Goal: Task Accomplishment & Management: Use online tool/utility

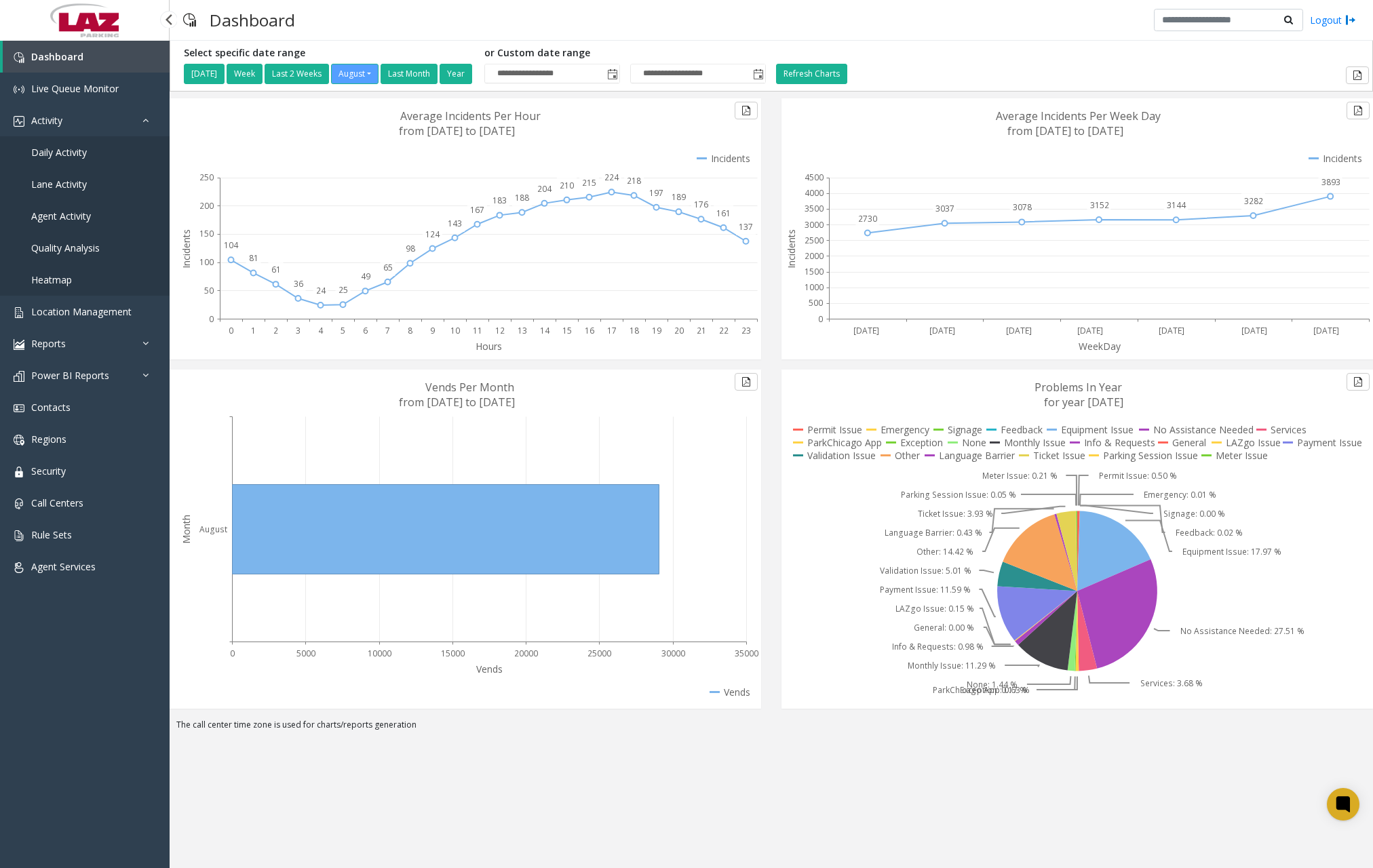
click at [94, 152] on link "Daily Activity" at bounding box center [84, 152] width 170 height 32
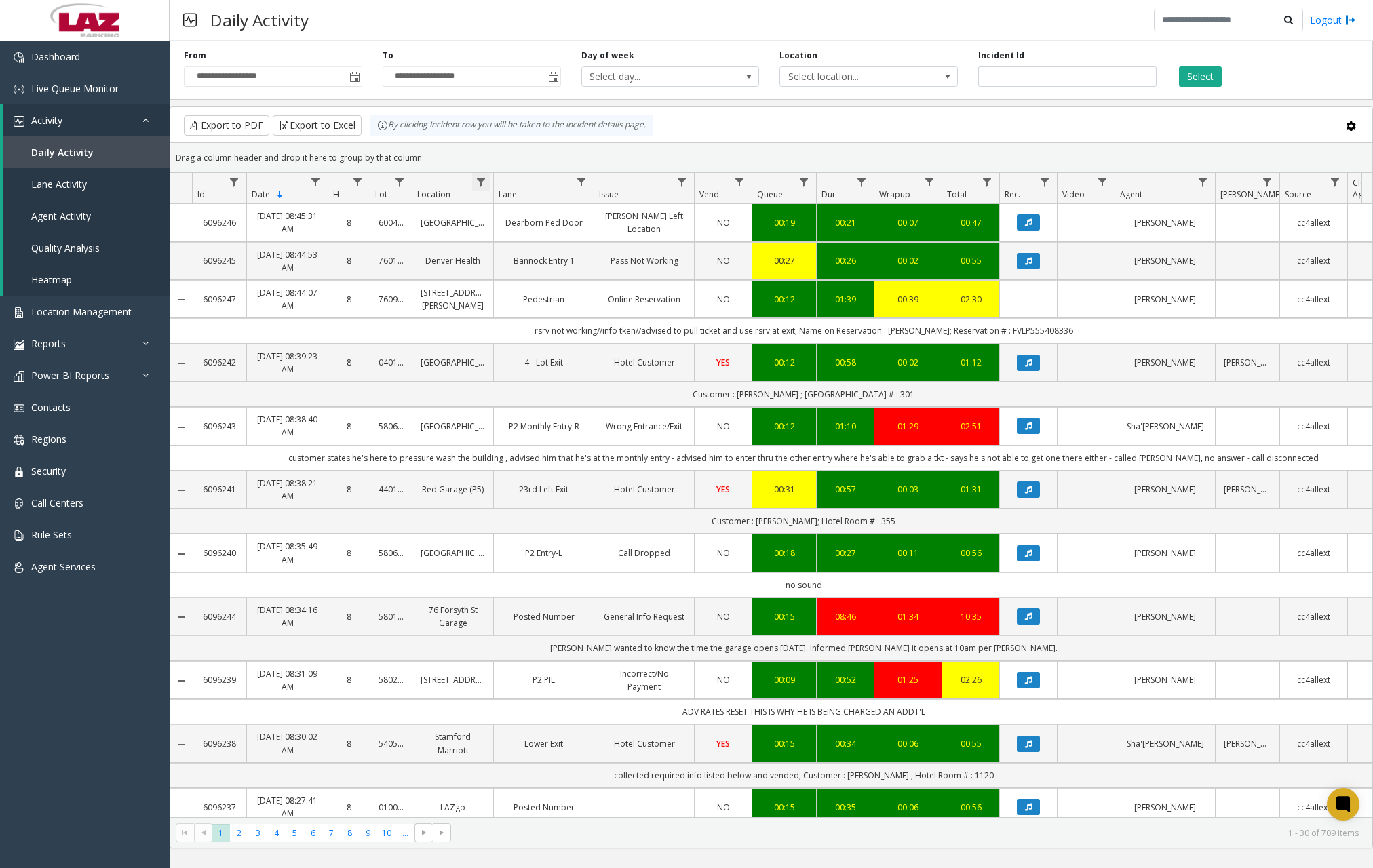
click at [481, 186] on span "Data table" at bounding box center [481, 183] width 11 height 11
click at [537, 242] on input "Location Filter" at bounding box center [540, 240] width 116 height 23
type input "******"
click at [567, 361] on button "Filter" at bounding box center [570, 367] width 55 height 30
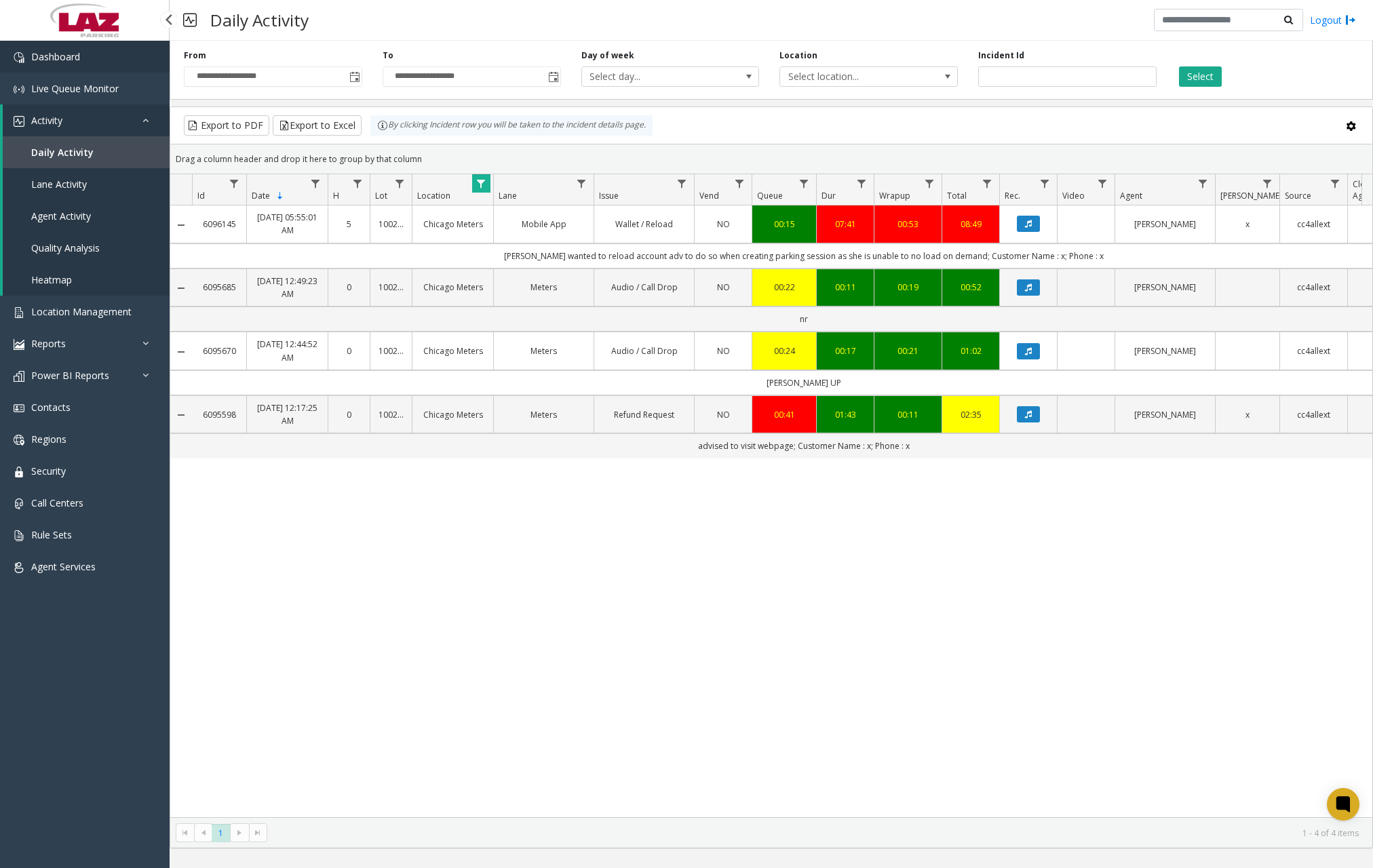
click at [97, 59] on link "Dashboard" at bounding box center [84, 57] width 170 height 32
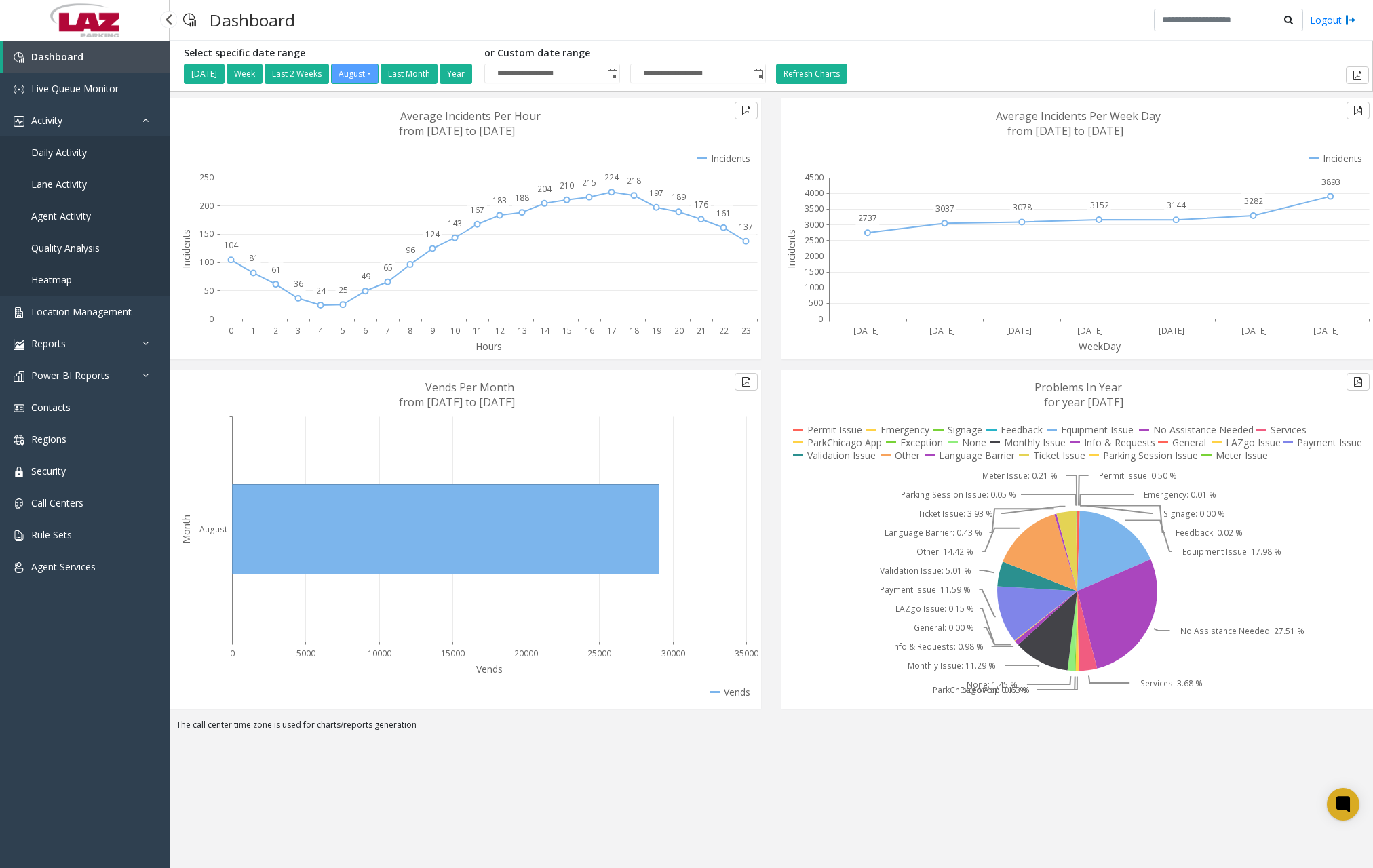
click at [80, 156] on span "Daily Activity" at bounding box center [59, 152] width 55 height 13
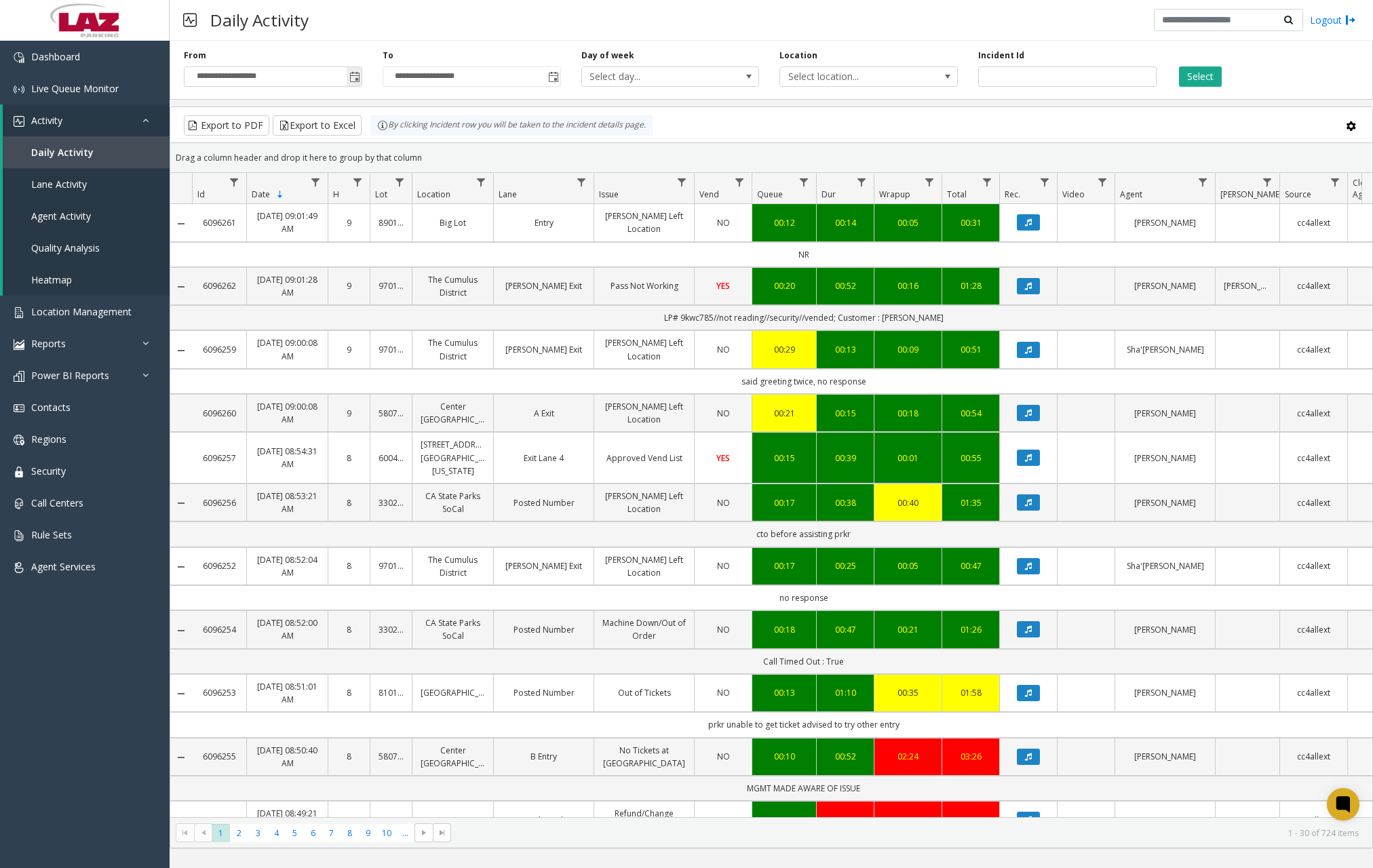
click at [357, 79] on span "Toggle popup" at bounding box center [355, 78] width 11 height 11
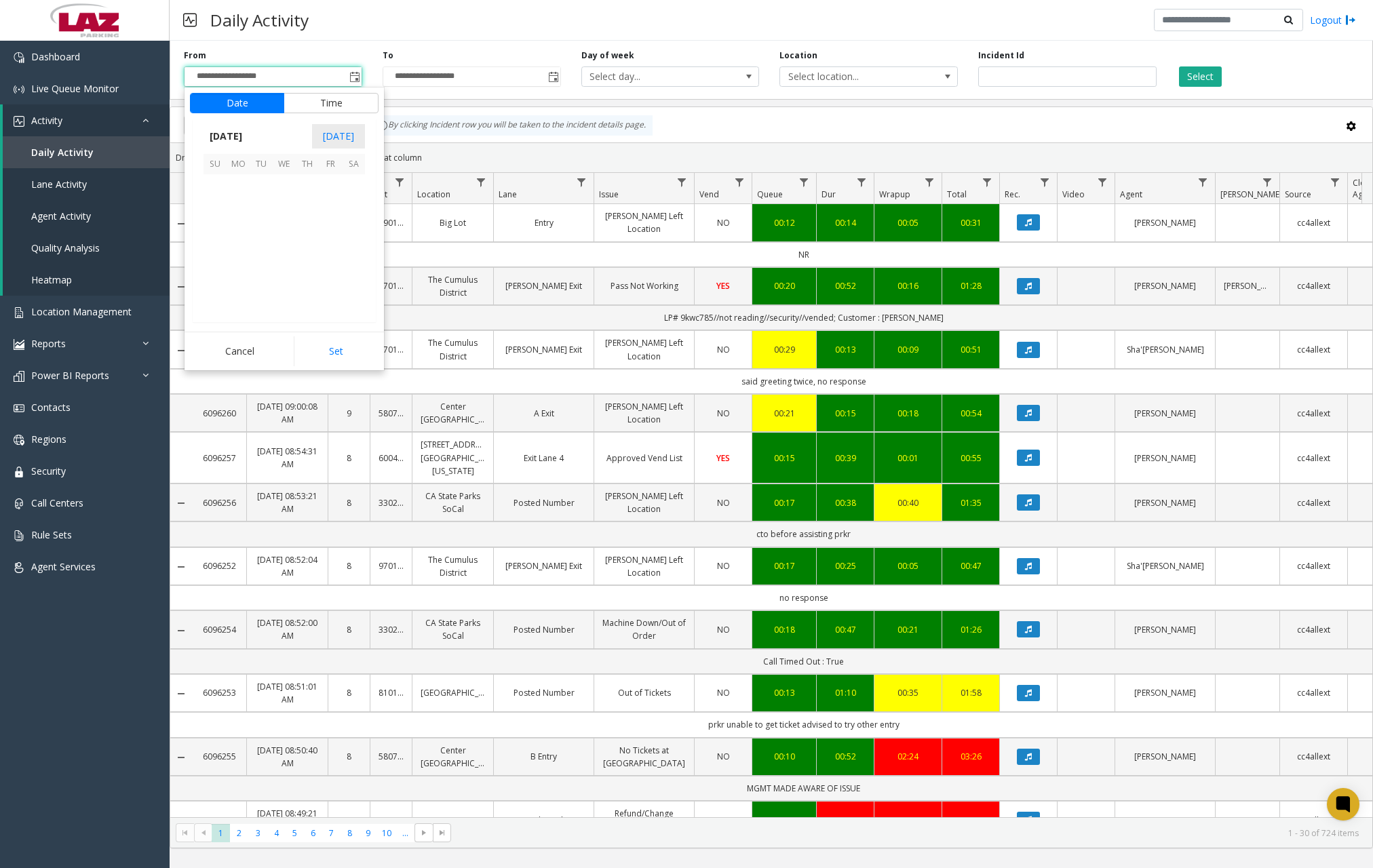
scroll to position [243270, 0]
click at [210, 304] on span "31" at bounding box center [215, 300] width 23 height 23
click at [219, 234] on span "12" at bounding box center [224, 235] width 11 height 13
click at [287, 255] on span "30" at bounding box center [291, 255] width 11 height 13
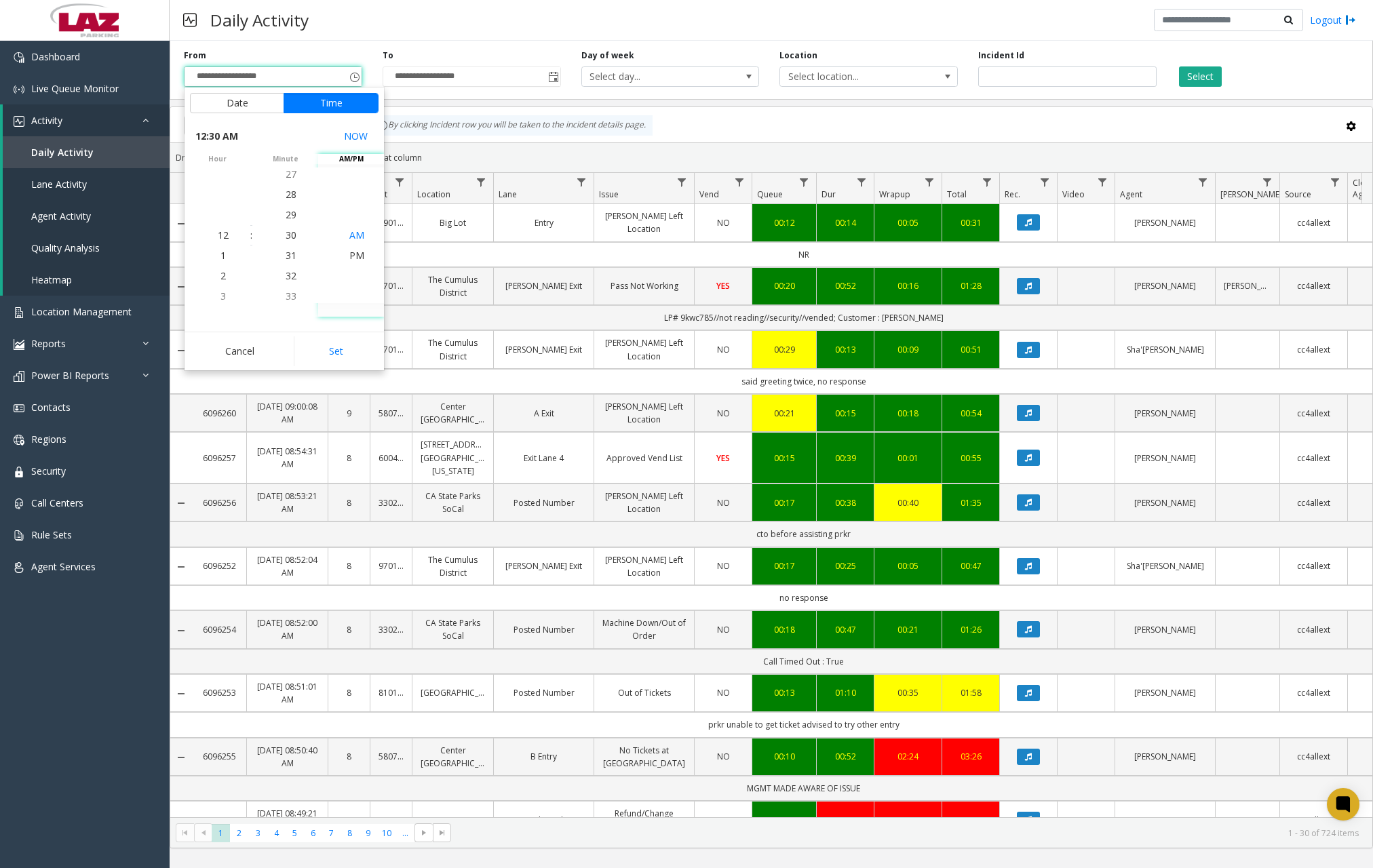
click at [350, 237] on span "AM" at bounding box center [357, 235] width 15 height 13
click at [353, 235] on span "AM" at bounding box center [357, 235] width 15 height 13
click at [328, 341] on button "Set" at bounding box center [336, 351] width 85 height 30
type input "**********"
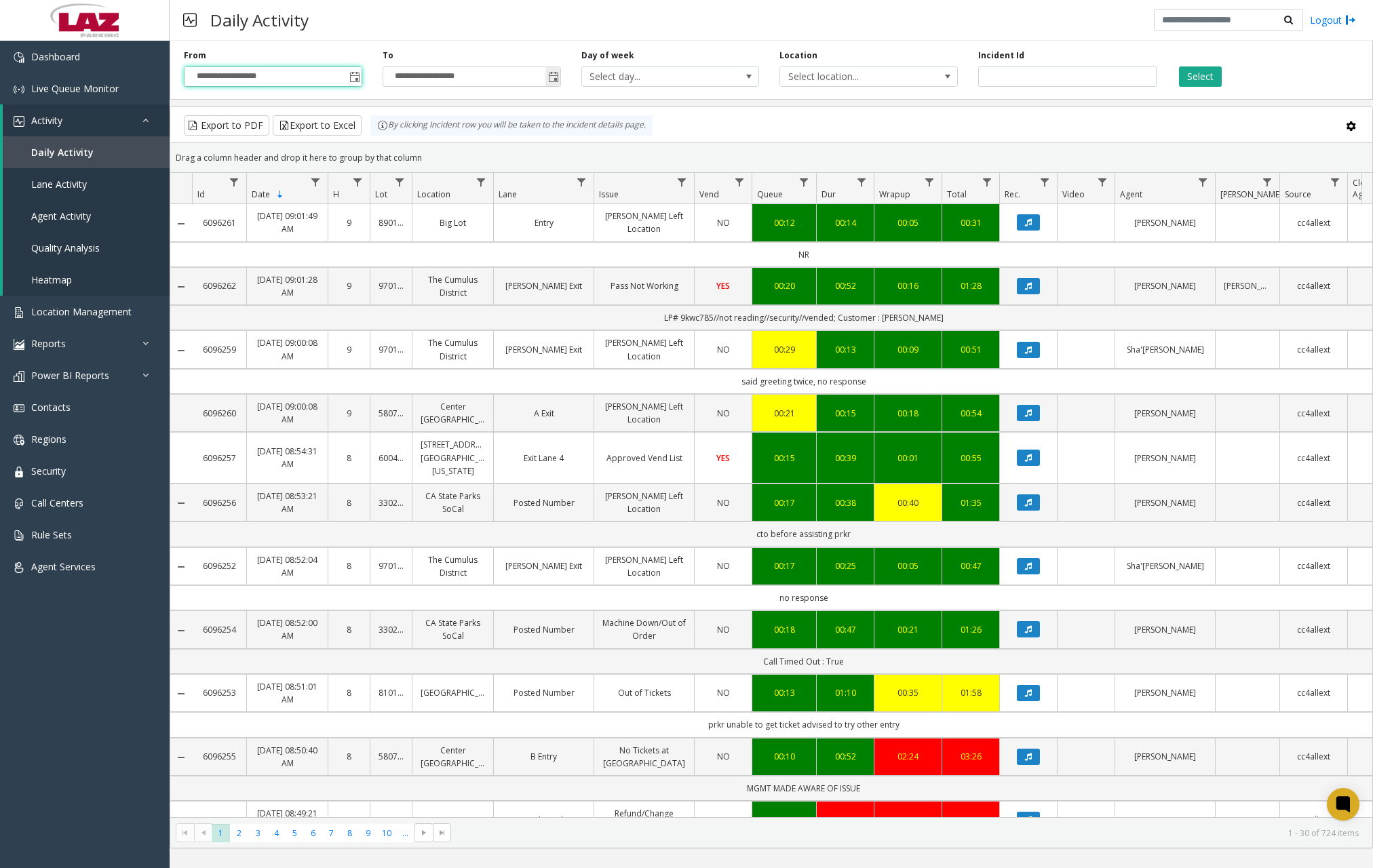
click at [551, 74] on span "Toggle popup" at bounding box center [554, 78] width 11 height 11
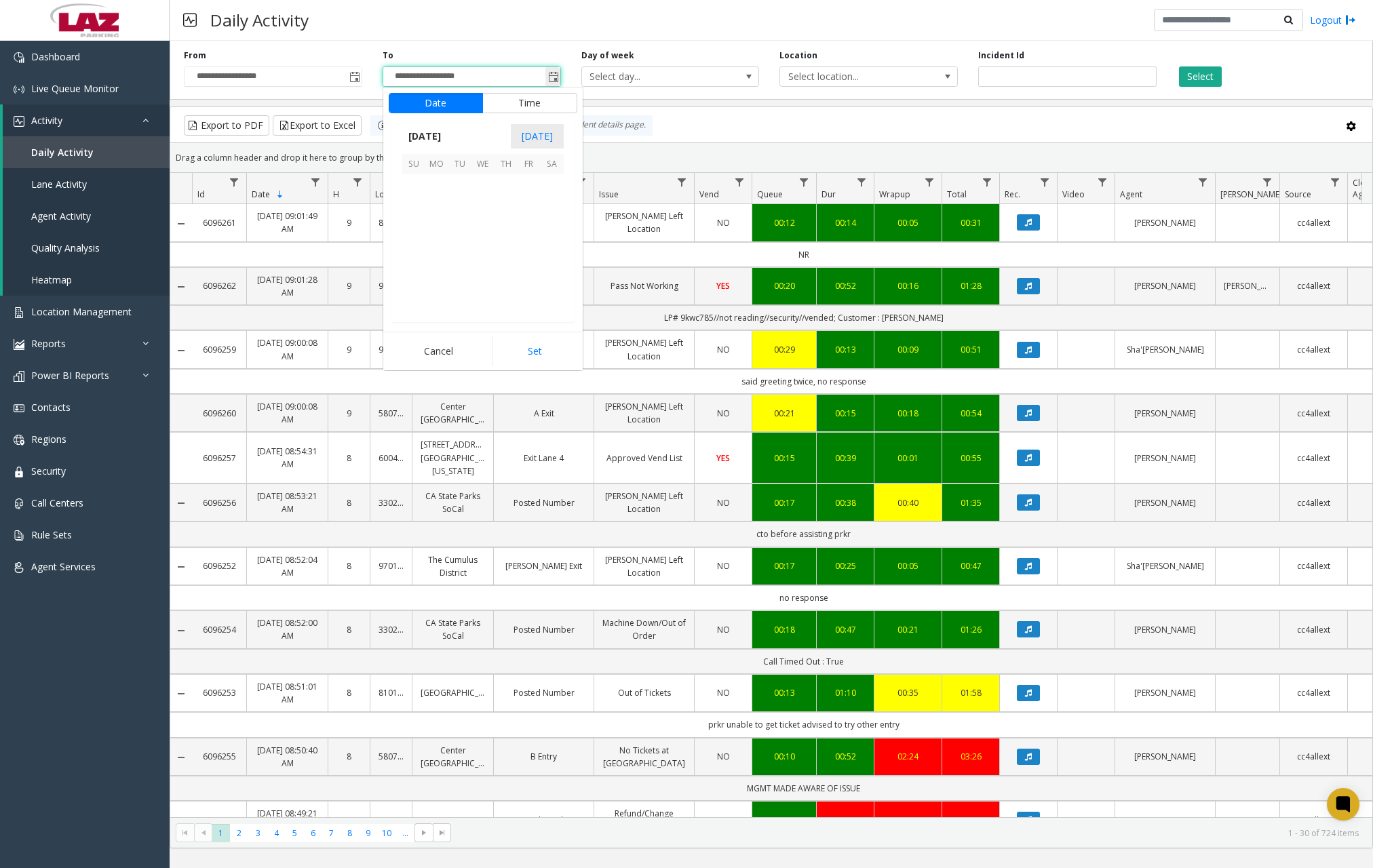
scroll to position [20, 0]
click at [421, 299] on span "31" at bounding box center [413, 300] width 23 height 23
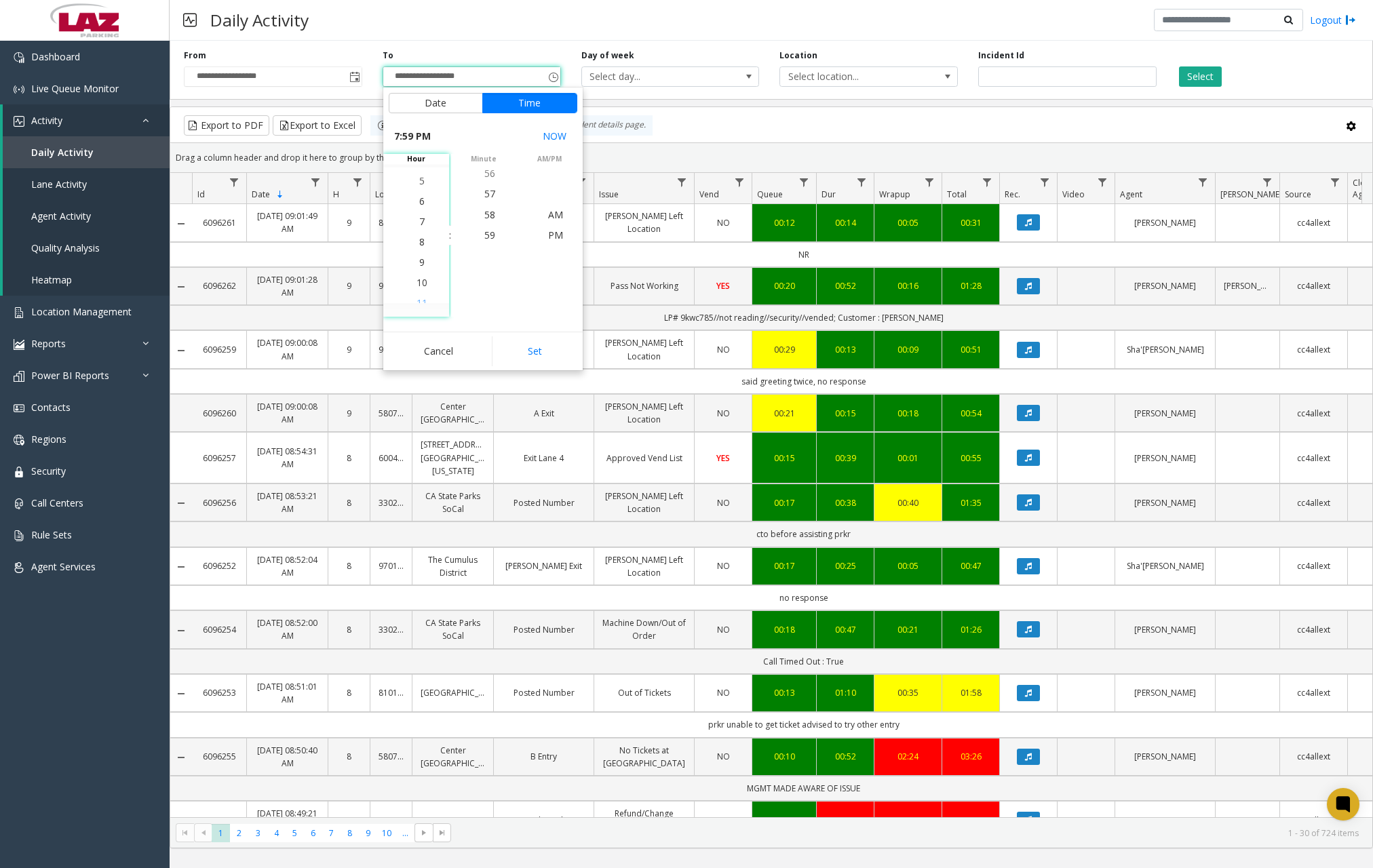
scroll to position [387, 0]
click at [420, 275] on span "9" at bounding box center [422, 275] width 6 height 13
click at [420, 237] on span "9" at bounding box center [422, 235] width 6 height 13
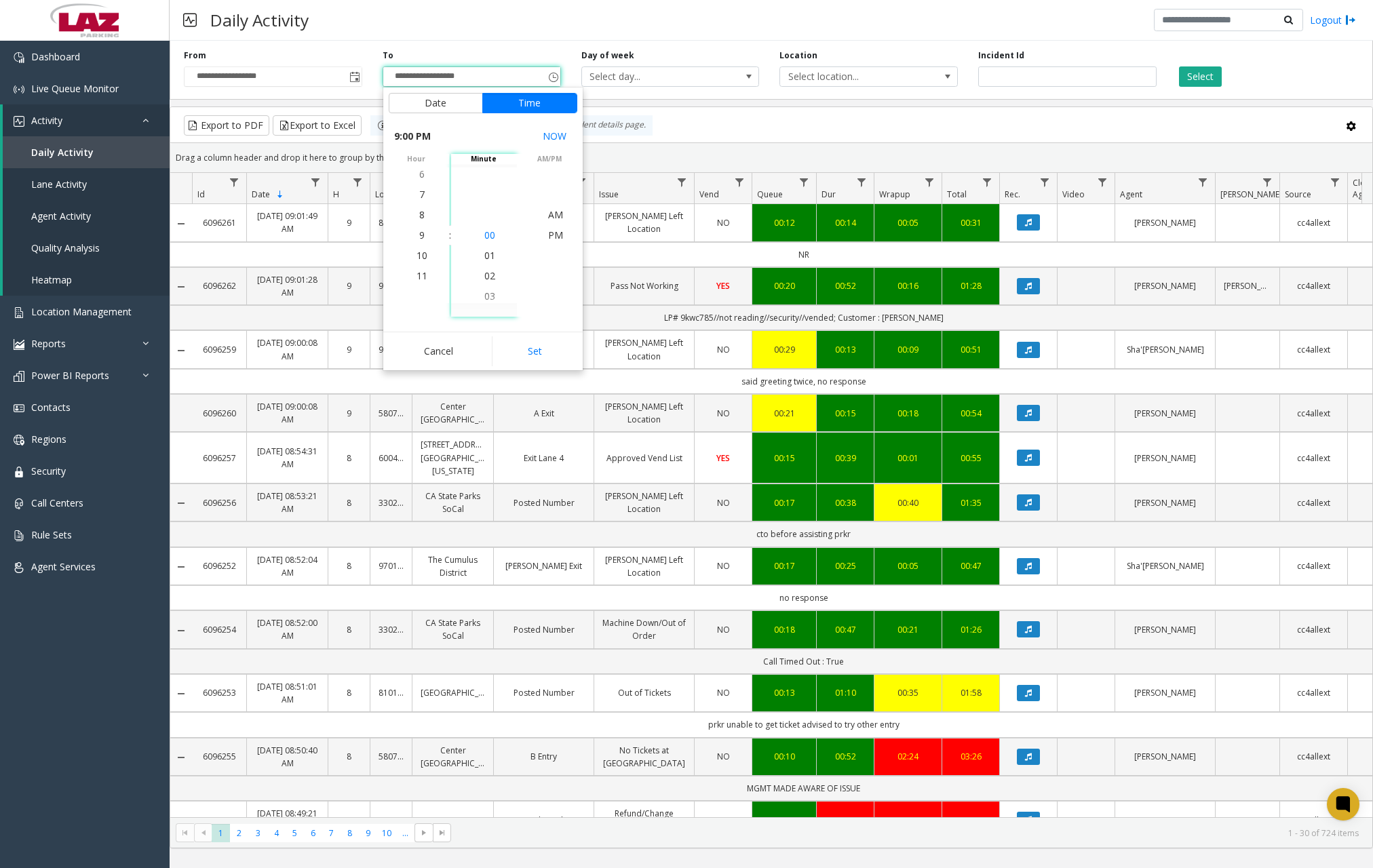
click at [485, 236] on span "00" at bounding box center [490, 235] width 11 height 13
click at [548, 213] on span "AM" at bounding box center [556, 215] width 15 height 13
click at [542, 347] on button "Set" at bounding box center [534, 351] width 85 height 30
type input "**********"
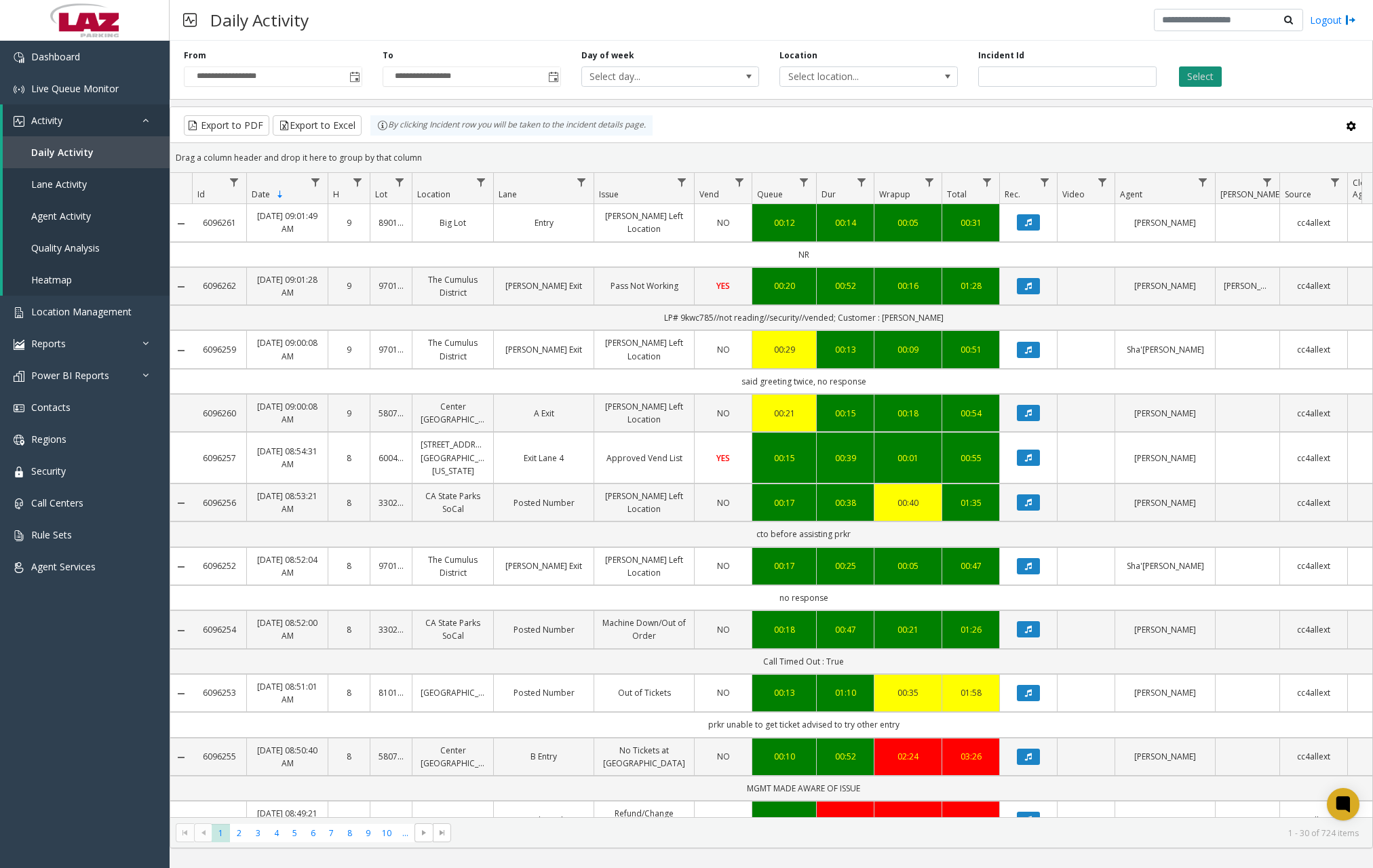
click at [1198, 74] on button "Select" at bounding box center [1201, 76] width 43 height 20
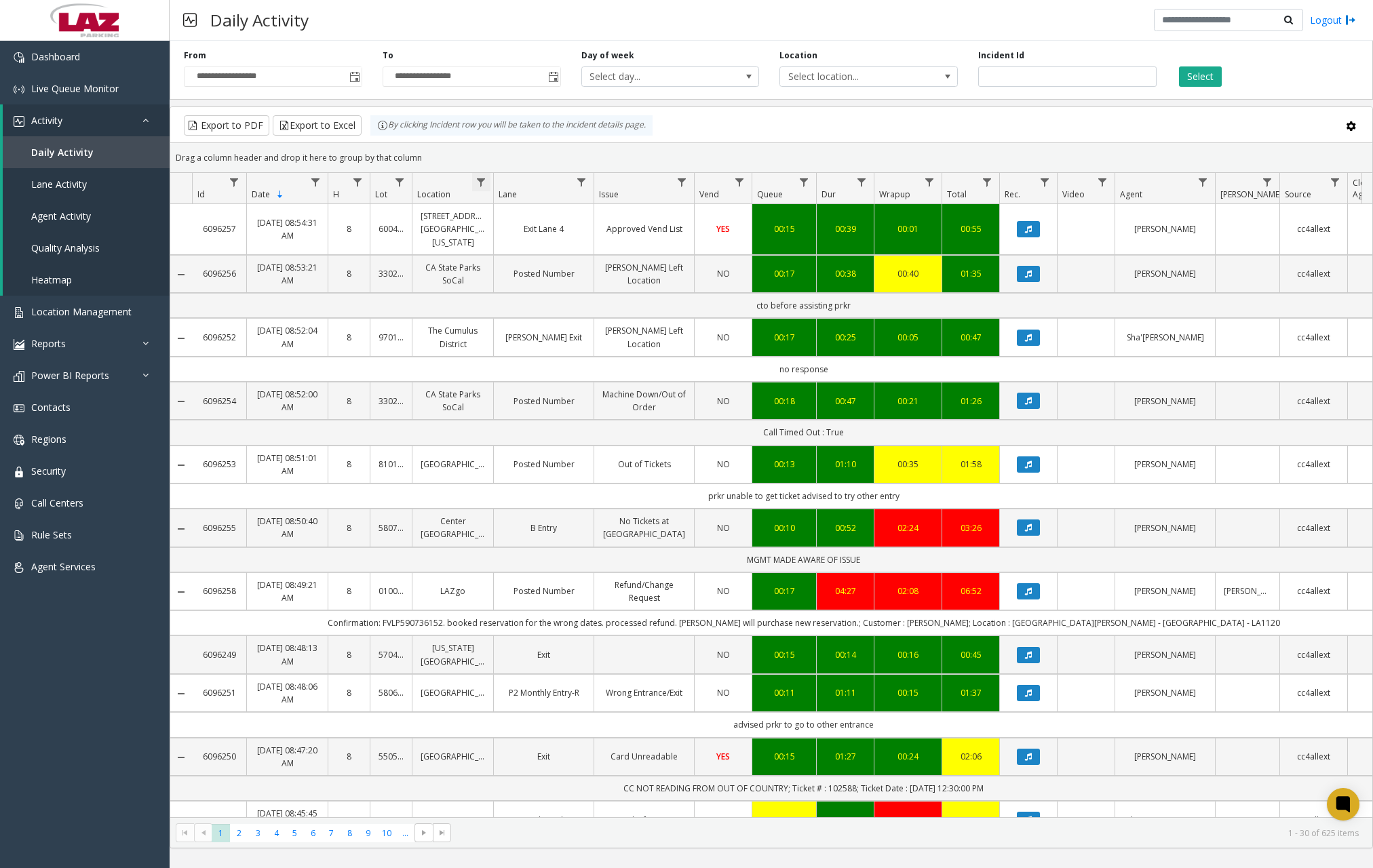
click at [482, 183] on span "Data table" at bounding box center [481, 183] width 11 height 11
click at [508, 246] on input "Location Filter" at bounding box center [540, 240] width 116 height 23
type input "******"
click at [569, 365] on button "Filter" at bounding box center [570, 367] width 55 height 30
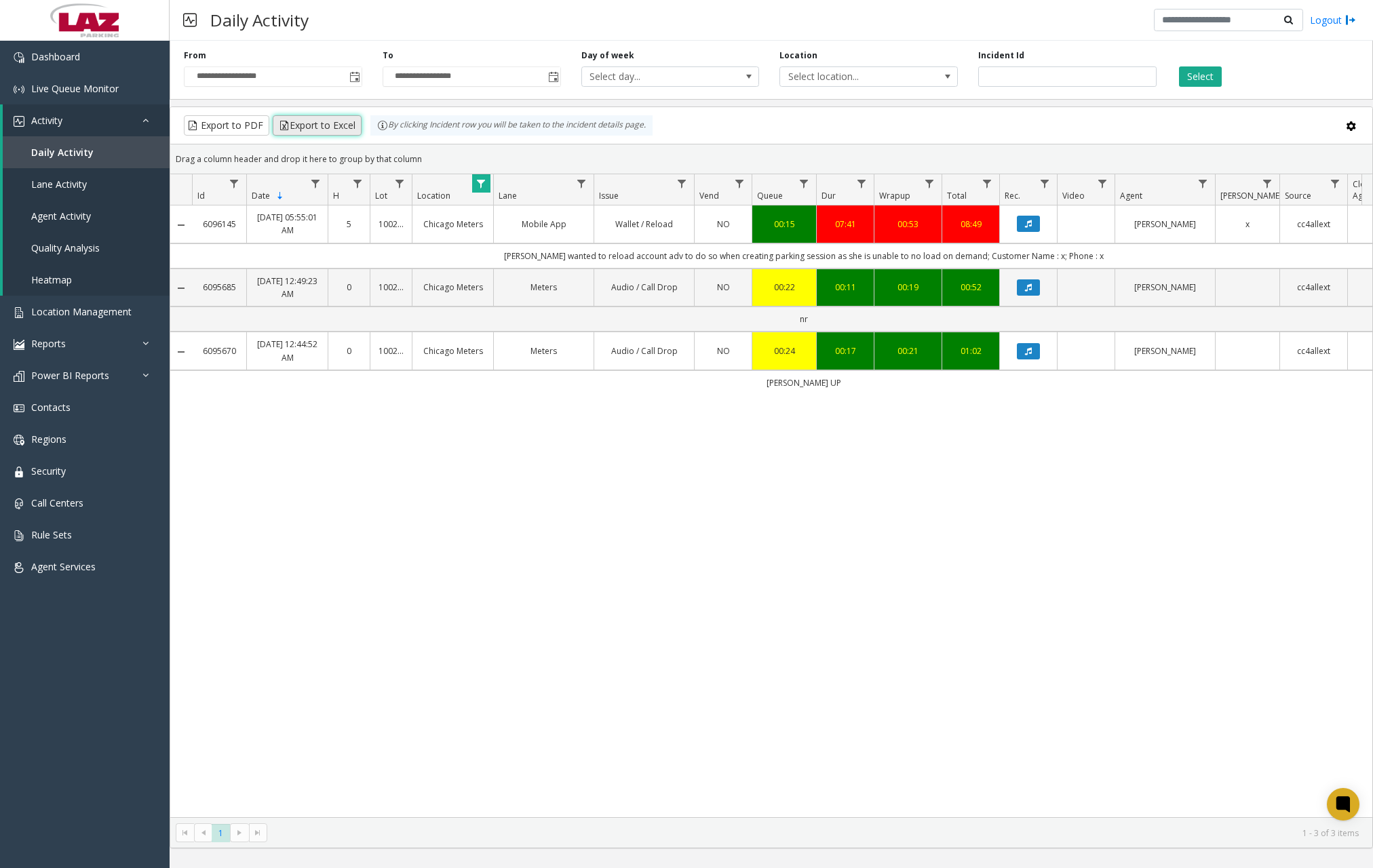
click at [315, 123] on button "Export to Excel" at bounding box center [317, 125] width 89 height 20
